Goal: Task Accomplishment & Management: Complete application form

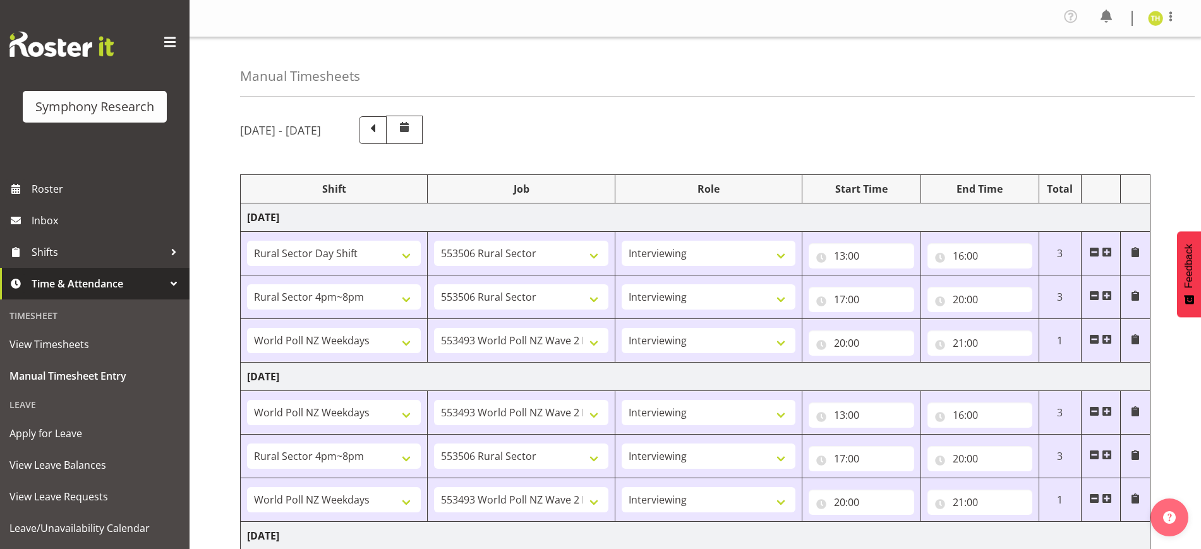
select select "81297"
select select "10587"
select select "47"
select select "81298"
select select "10587"
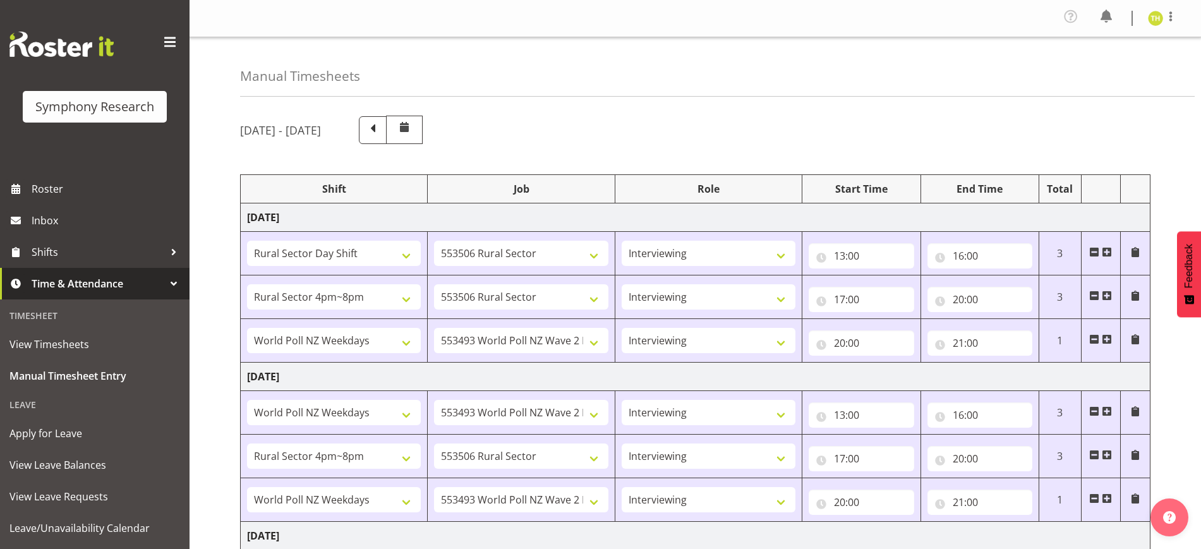
select select "47"
select select "41604"
select select "10527"
select select "47"
select select "41604"
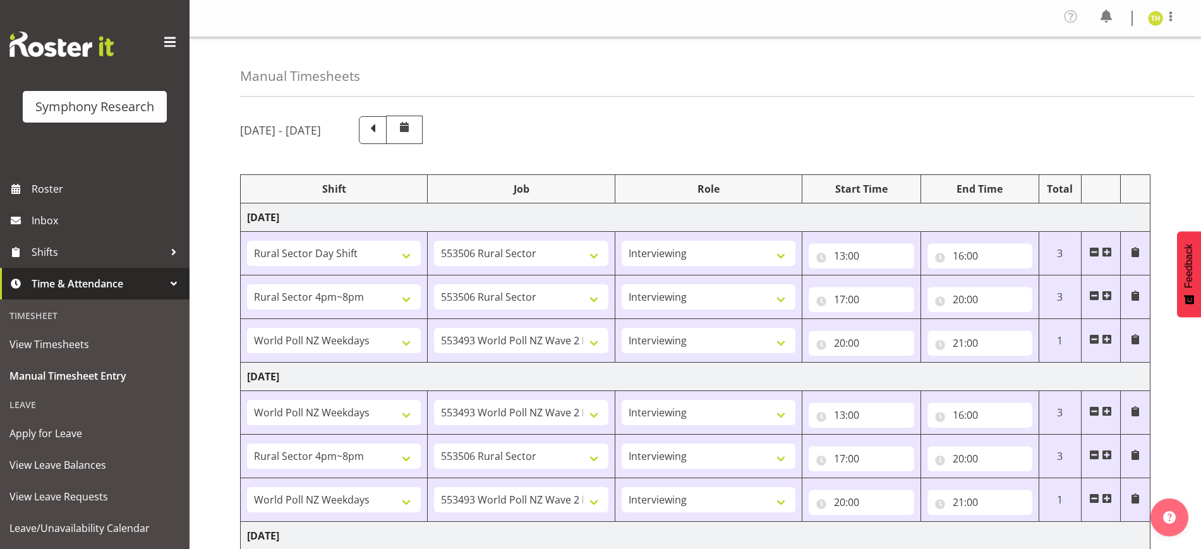
select select "10527"
select select "47"
select select "81298"
select select "10587"
select select "47"
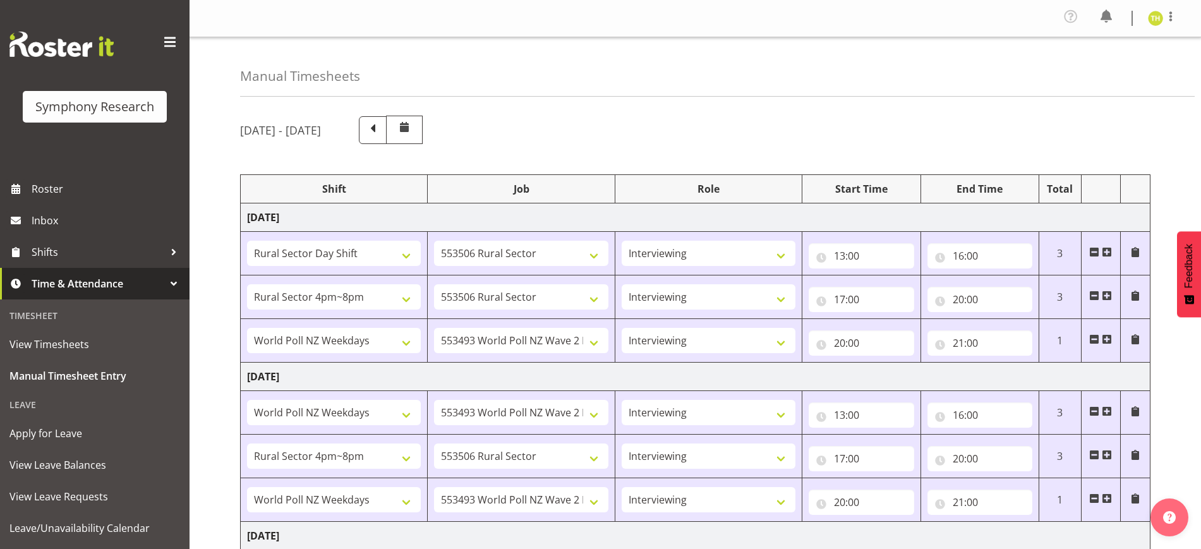
select select "41604"
select select "10527"
select select "47"
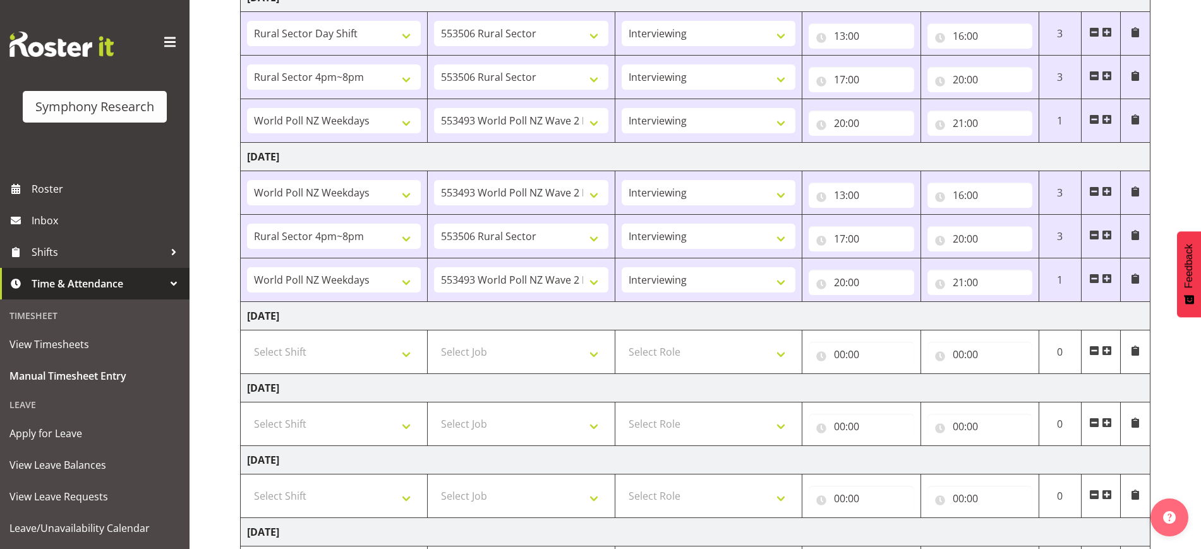
scroll to position [237, 0]
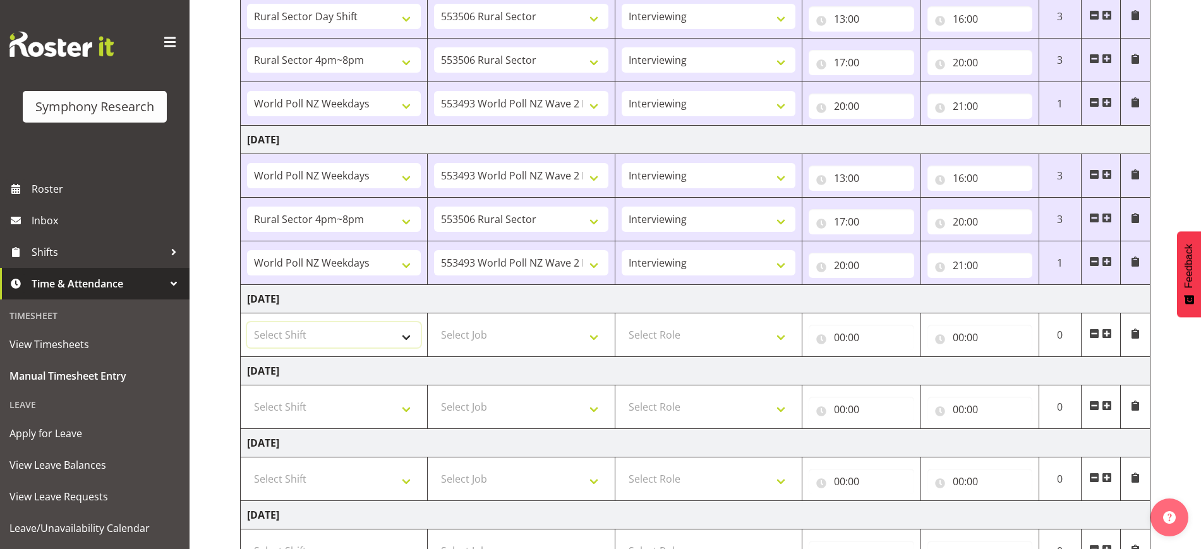
click at [357, 330] on select "Select Shift !!Weekend Residential (Roster IT Shift Label) *Business 9/10am ~ 4…" at bounding box center [334, 334] width 174 height 25
select select "81297"
click at [247, 322] on select "Select Shift !!Weekend Residential (Roster IT Shift Label) *Business 9/10am ~ 4…" at bounding box center [334, 334] width 174 height 25
click at [485, 339] on select "Select Job 550060 IF Admin 553492 World Poll Aus Wave 2 Main 2025 553493 World …" at bounding box center [521, 334] width 174 height 25
select select "10587"
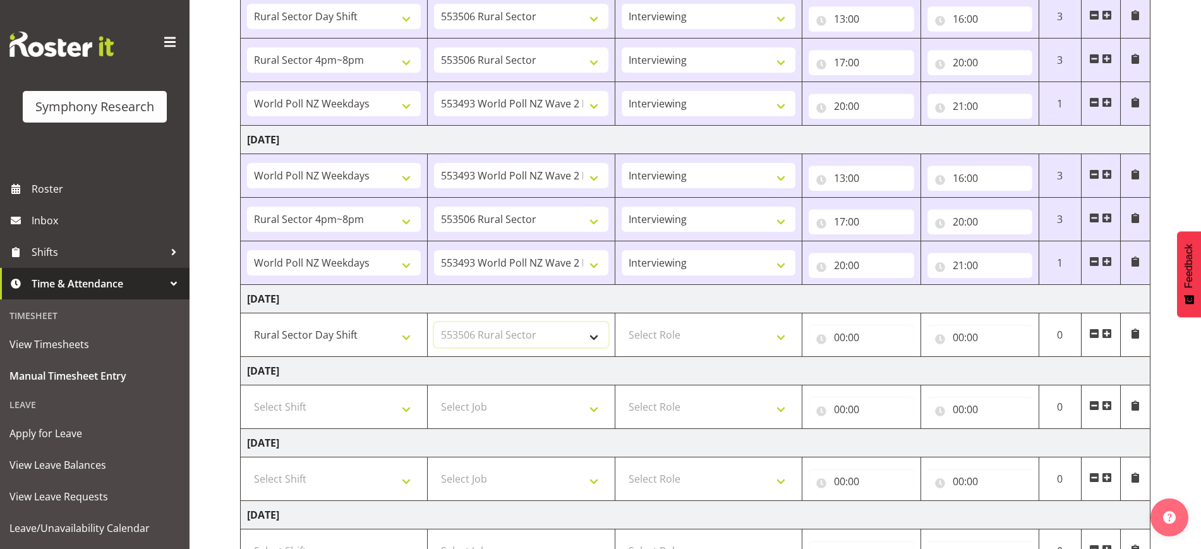
click at [434, 322] on select "Select Job 550060 IF Admin 553492 World Poll Aus Wave 2 Main 2025 553493 World …" at bounding box center [521, 334] width 174 height 25
click at [723, 337] on select "Select Role Briefing Interviewing" at bounding box center [709, 334] width 174 height 25
select select "47"
click at [622, 322] on select "Select Role Briefing Interviewing" at bounding box center [709, 334] width 174 height 25
click at [838, 335] on input "00:00" at bounding box center [861, 337] width 105 height 25
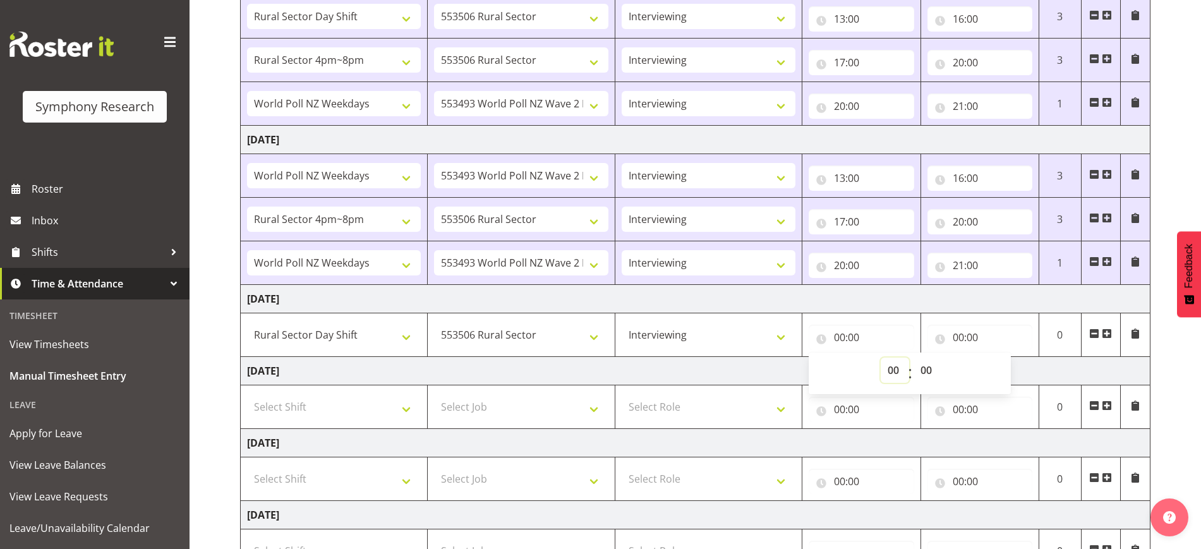
click at [894, 375] on select "00 01 02 03 04 05 06 07 08 09 10 11 12 13 14 15 16 17 18 19 20 21 22 23" at bounding box center [895, 370] width 28 height 25
select select "13"
click at [881, 358] on select "00 01 02 03 04 05 06 07 08 09 10 11 12 13 14 15 16 17 18 19 20 21 22 23" at bounding box center [895, 370] width 28 height 25
type input "13:00"
click at [956, 334] on input "00:00" at bounding box center [979, 337] width 105 height 25
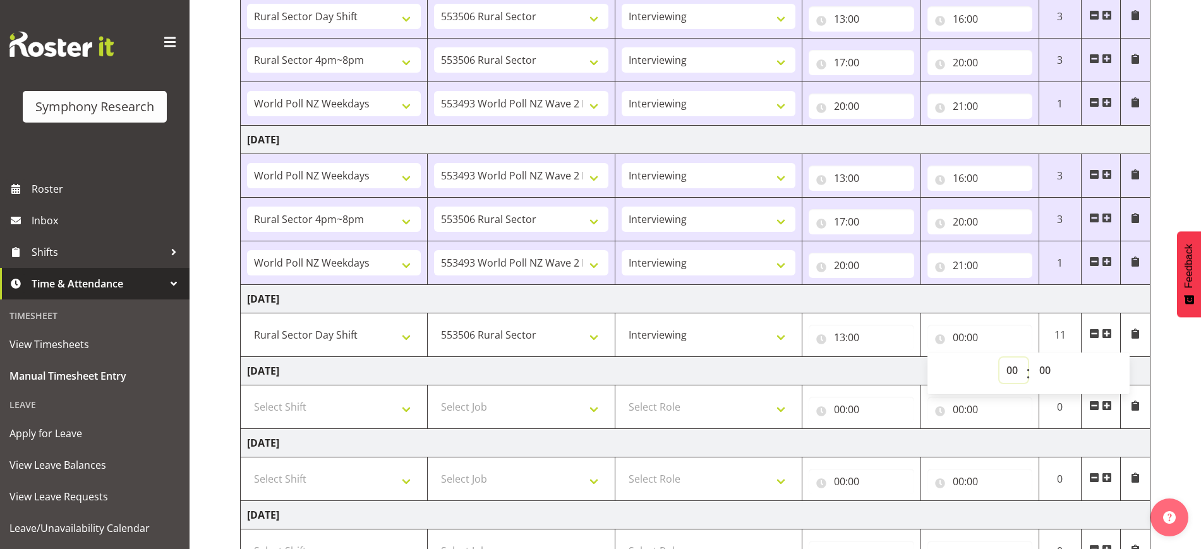
click at [1006, 369] on select "00 01 02 03 04 05 06 07 08 09 10 11 12 13 14 15 16 17 18 19 20 21 22 23" at bounding box center [1013, 370] width 28 height 25
select select "16"
click at [999, 358] on select "00 01 02 03 04 05 06 07 08 09 10 11 12 13 14 15 16 17 18 19 20 21 22 23" at bounding box center [1013, 370] width 28 height 25
type input "16:00"
click at [1142, 302] on td "[DATE]" at bounding box center [696, 299] width 910 height 28
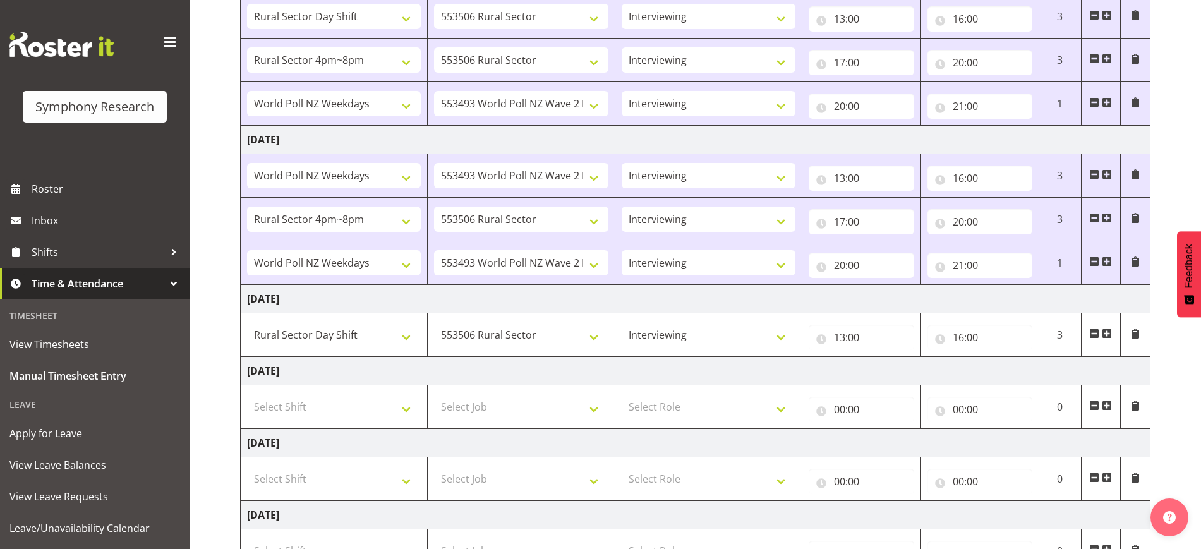
click at [1113, 333] on td at bounding box center [1100, 335] width 39 height 44
